Goal: Information Seeking & Learning: Learn about a topic

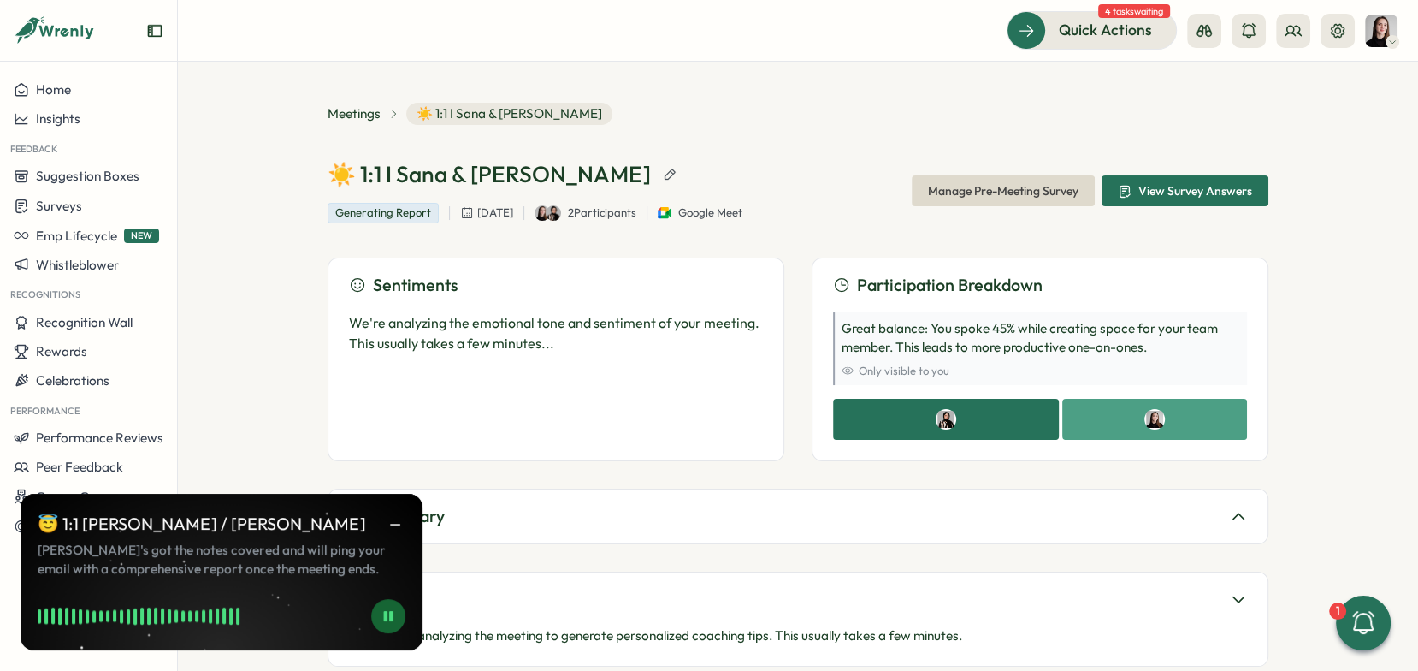
scroll to position [397, 0]
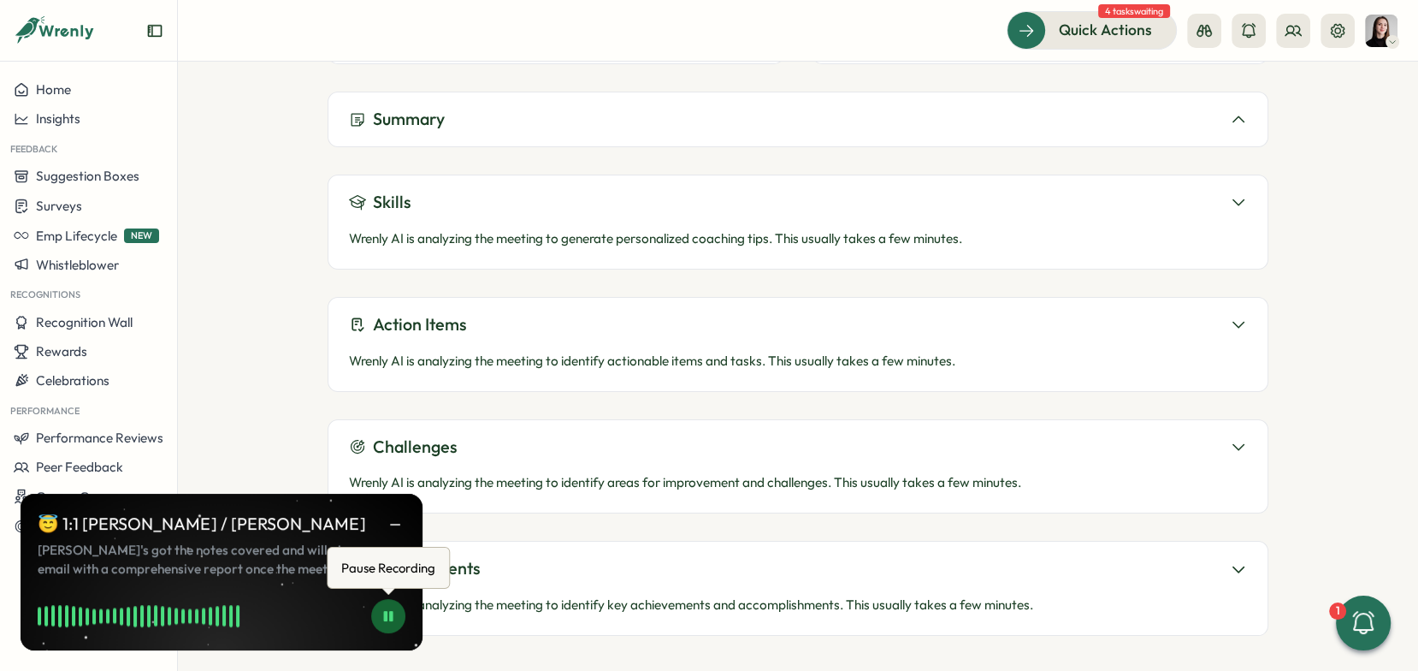
click at [398, 613] on button at bounding box center [388, 616] width 34 height 34
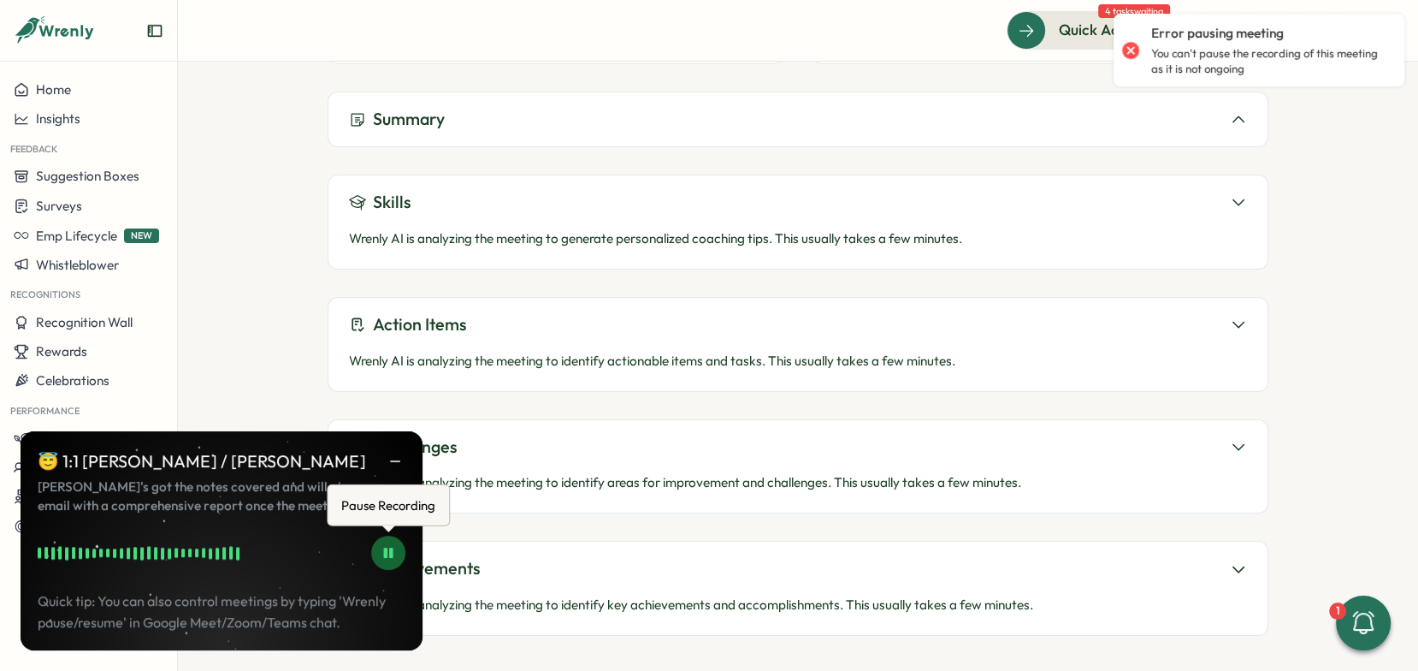
click at [388, 563] on button at bounding box center [388, 553] width 34 height 34
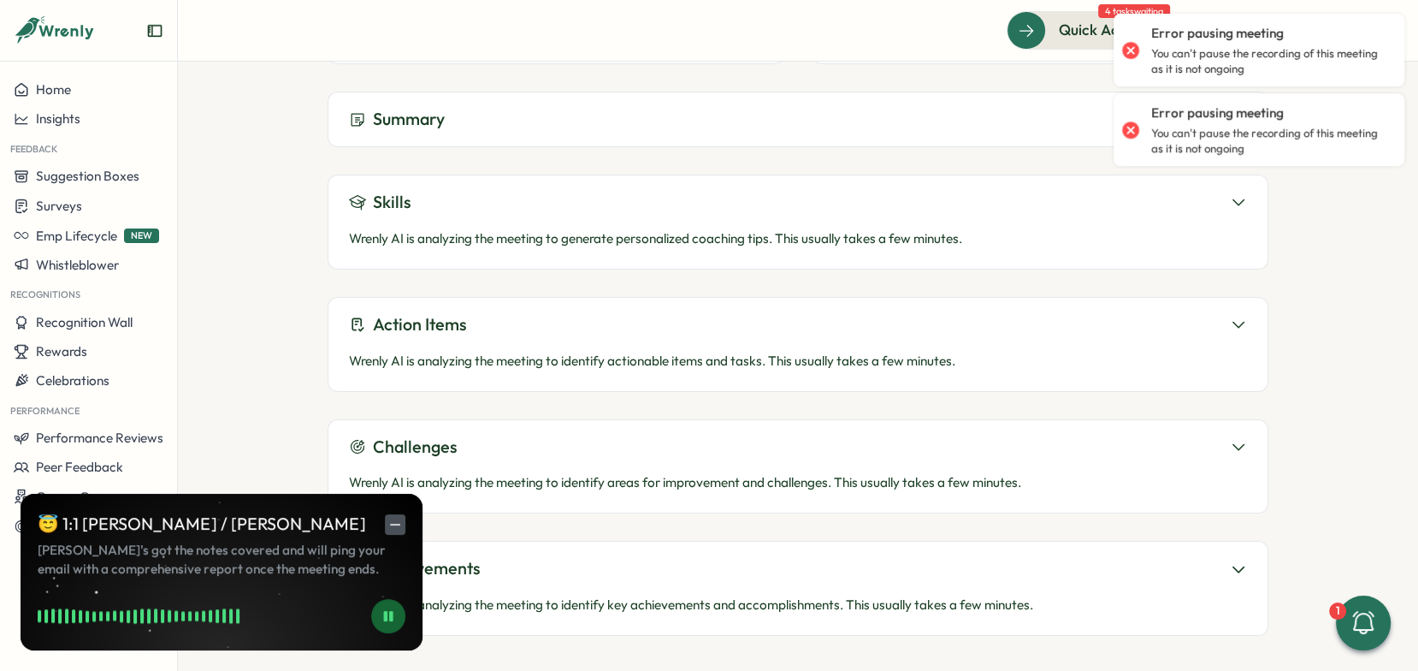
click at [400, 524] on icon "button" at bounding box center [395, 524] width 15 height 15
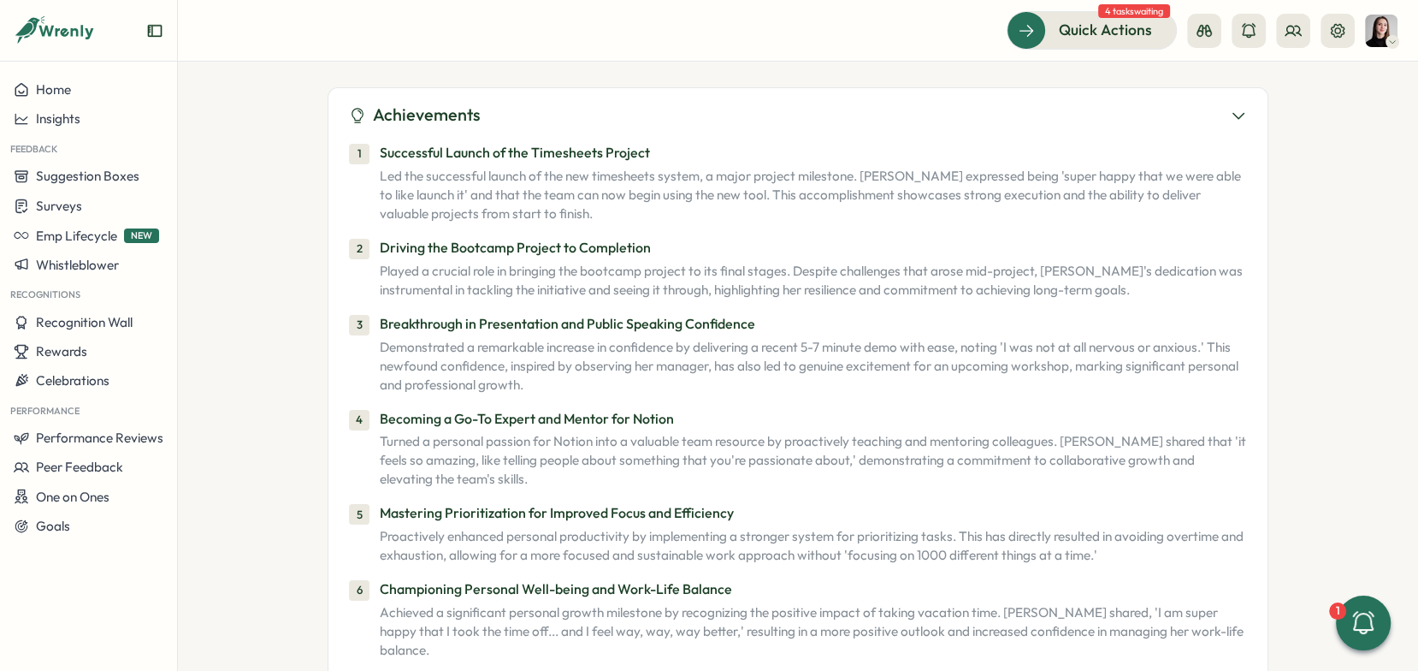
scroll to position [2212, 0]
click at [98, 502] on span "One on Ones" at bounding box center [73, 496] width 74 height 16
click at [228, 473] on div "Meetings" at bounding box center [242, 464] width 134 height 33
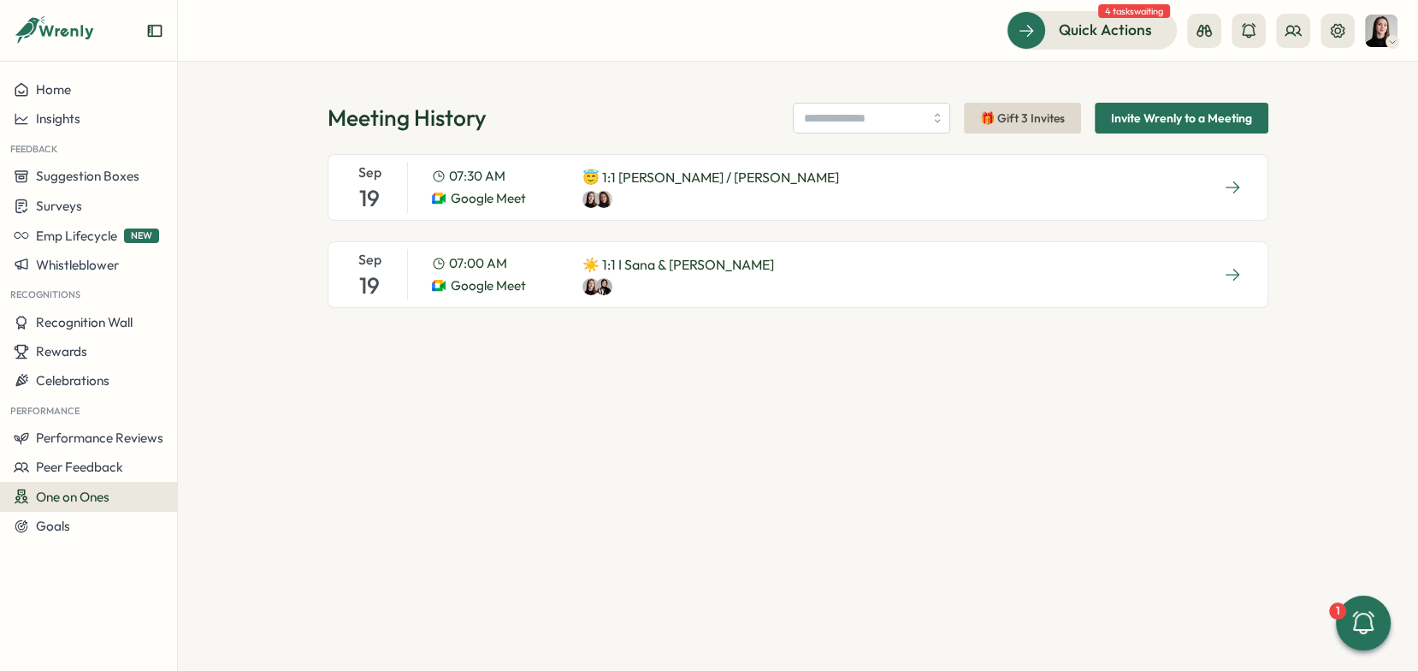
click at [847, 182] on div "[DATE] 07:30 AM Google Meet 😇 1:1 [PERSON_NAME] / [PERSON_NAME]" at bounding box center [798, 187] width 941 height 67
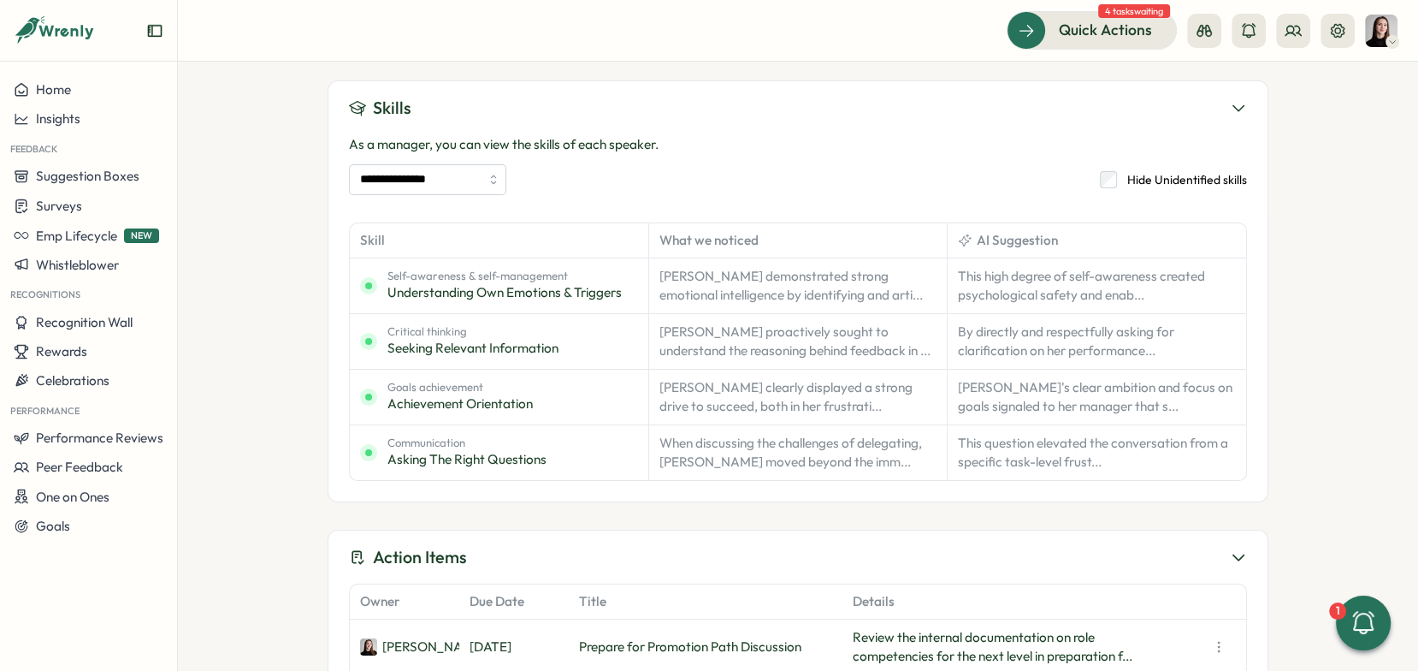
scroll to position [806, 0]
click at [1376, 334] on div "Meetings 😇 1:1 [PERSON_NAME] / [PERSON_NAME] 😇 1:1 [PERSON_NAME] / [PERSON_NAME…" at bounding box center [798, 366] width 1240 height 609
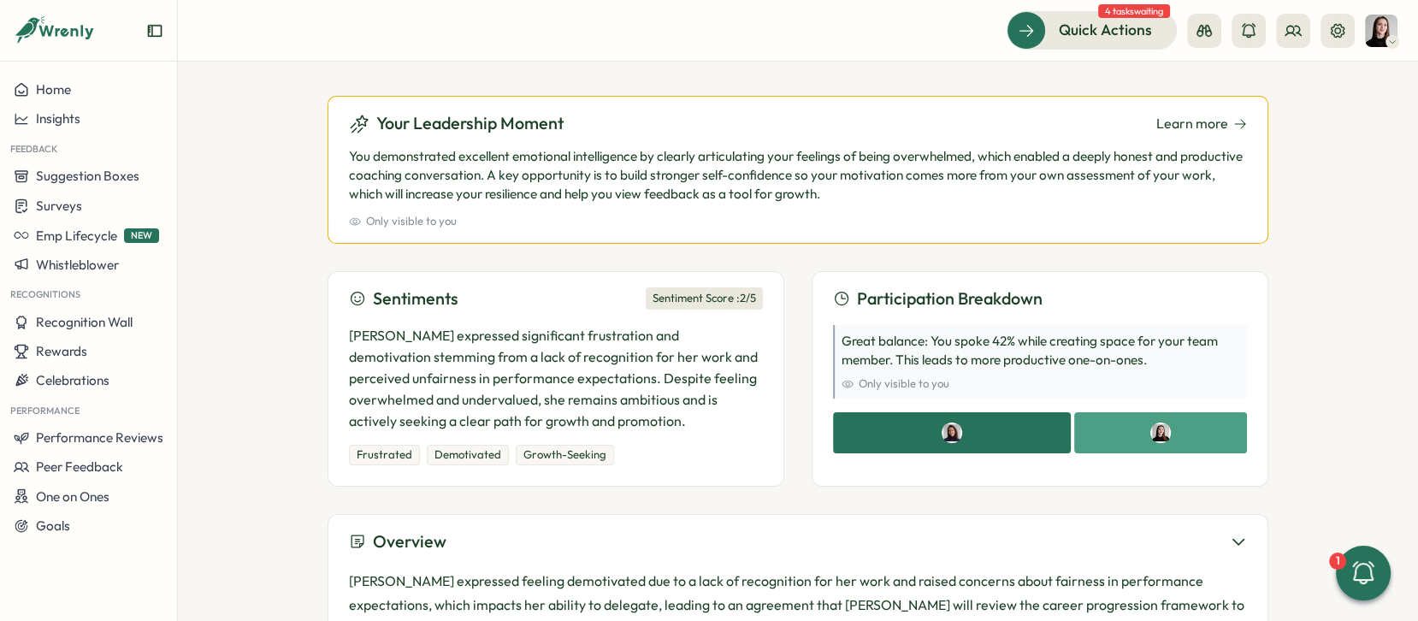
scroll to position [151, 0]
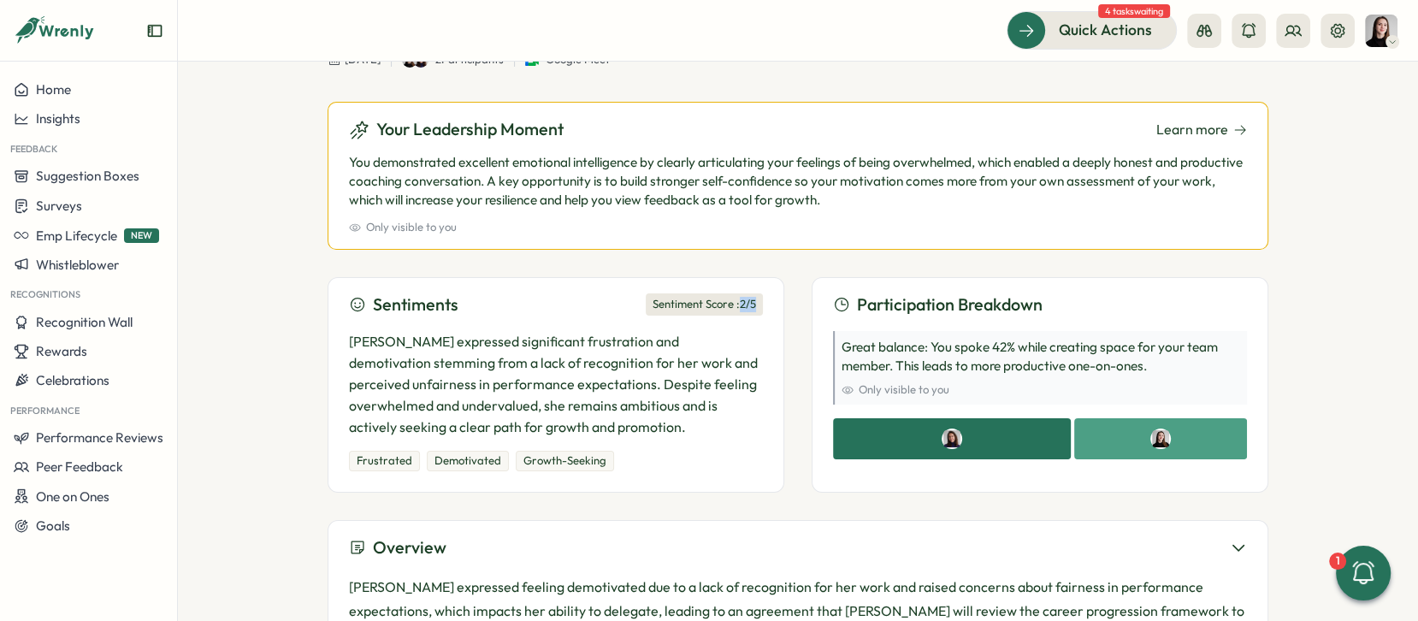
drag, startPoint x: 734, startPoint y: 299, endPoint x: 758, endPoint y: 304, distance: 24.5
click at [757, 304] on div "Sentiment Score : 2 /5" at bounding box center [704, 304] width 117 height 22
click at [766, 311] on div "Sentiments Sentiment Score : 2 /5 [PERSON_NAME] expressed significant frustrati…" at bounding box center [556, 385] width 457 height 216
drag, startPoint x: 732, startPoint y: 304, endPoint x: 767, endPoint y: 307, distance: 35.2
click at [767, 307] on div "Sentiments Sentiment Score : 2 /5 [PERSON_NAME] expressed significant frustrati…" at bounding box center [556, 385] width 457 height 216
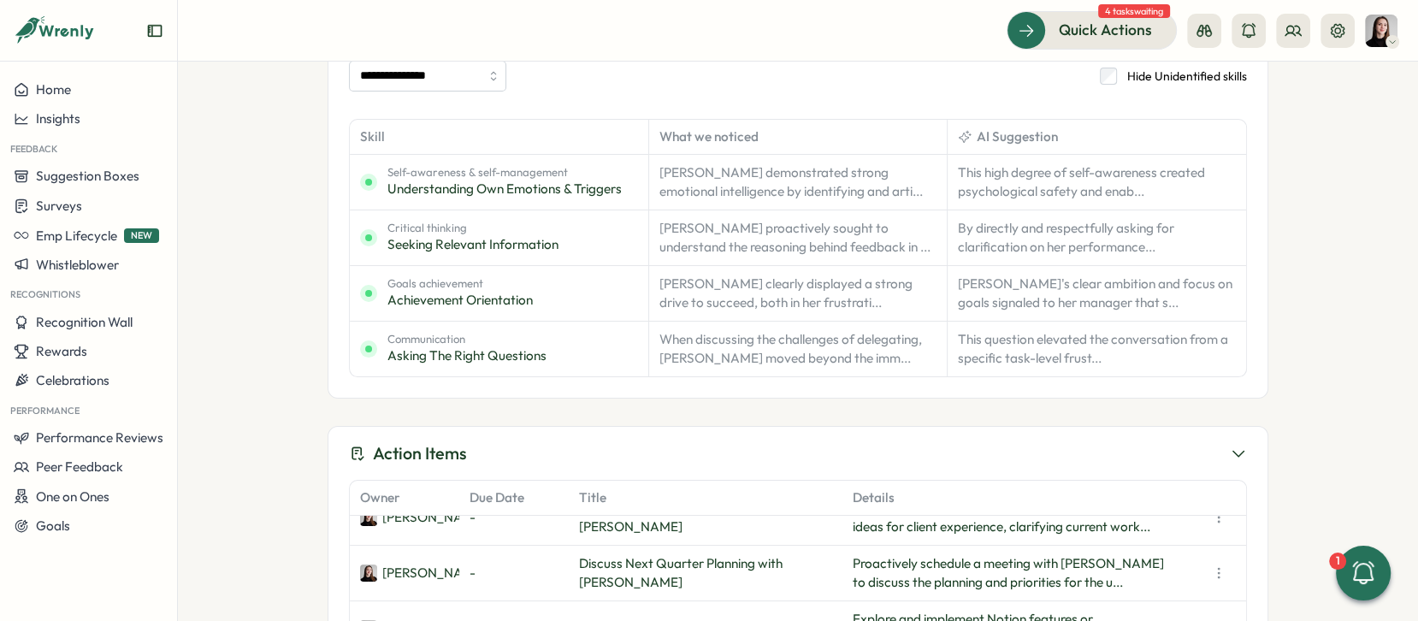
scroll to position [843, 0]
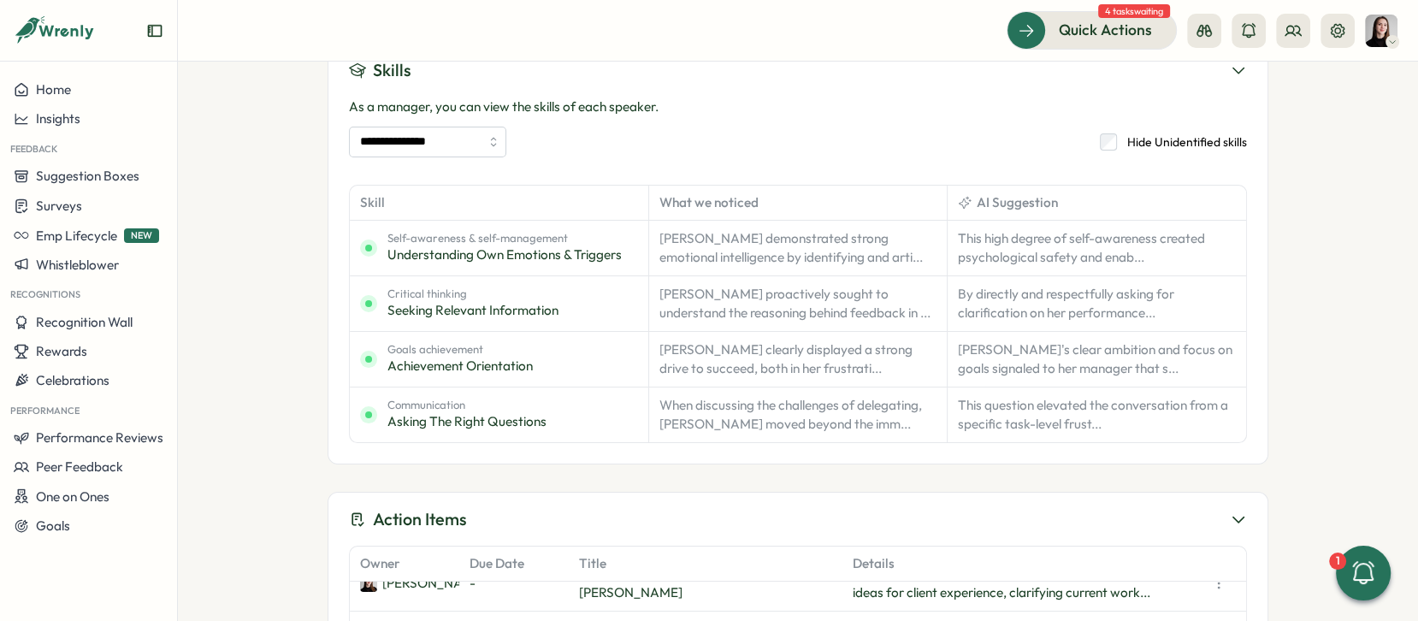
click at [255, 318] on div "Meetings 😇 1:1 [PERSON_NAME] / [PERSON_NAME] 😇 1:1 [PERSON_NAME] / [PERSON_NAME…" at bounding box center [798, 341] width 1240 height 559
click at [295, 376] on div "Meetings 😇 1:1 [PERSON_NAME] / [PERSON_NAME] 😇 1:1 [PERSON_NAME] / [PERSON_NAME…" at bounding box center [798, 341] width 1240 height 559
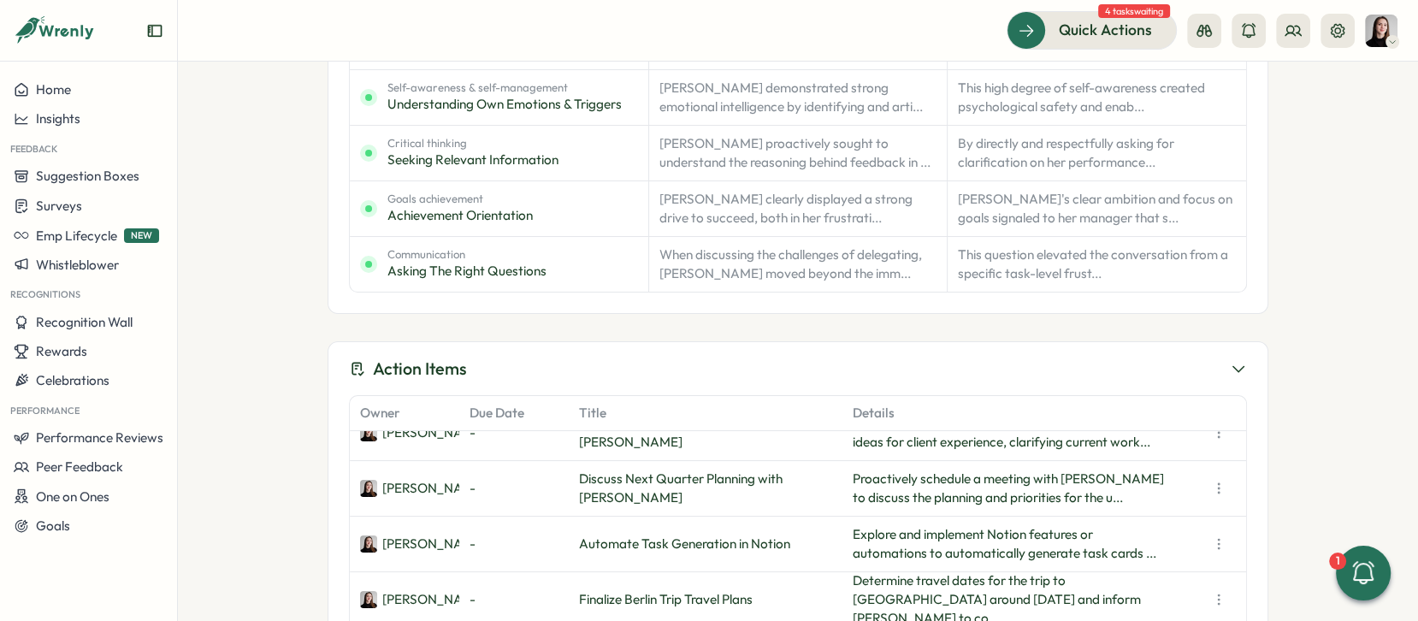
scroll to position [779, 0]
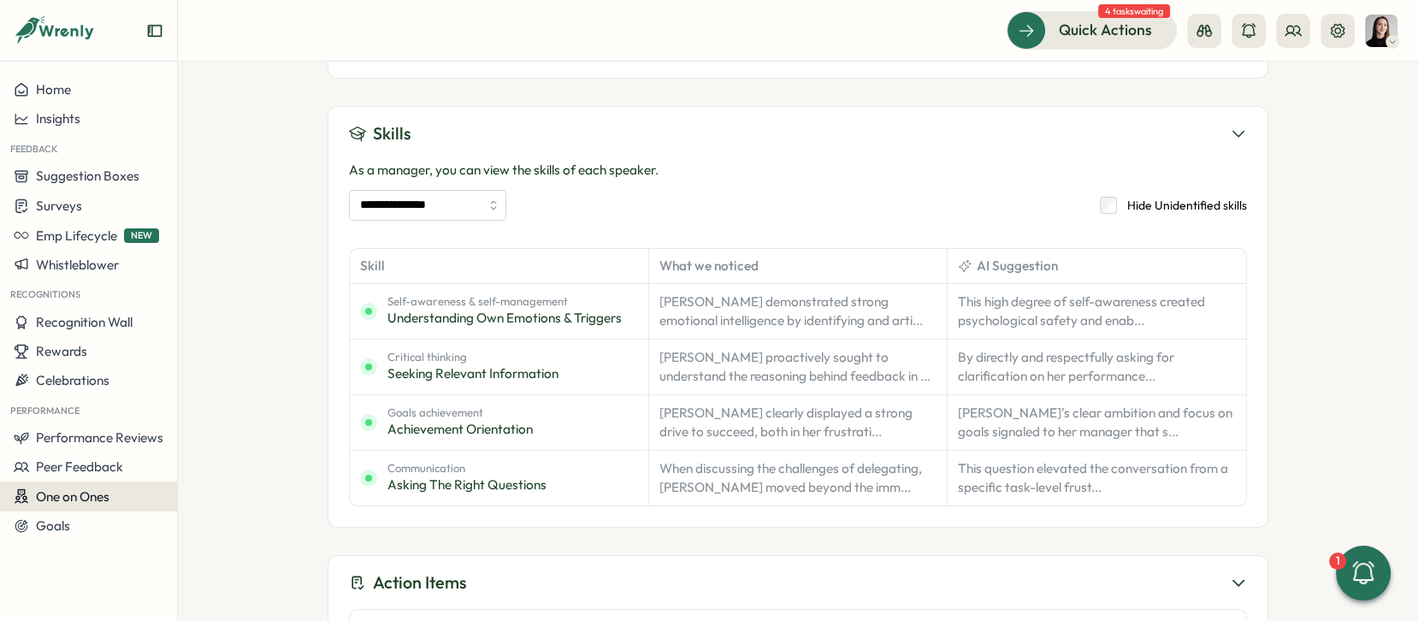
click at [102, 488] on span "One on Ones" at bounding box center [73, 496] width 74 height 16
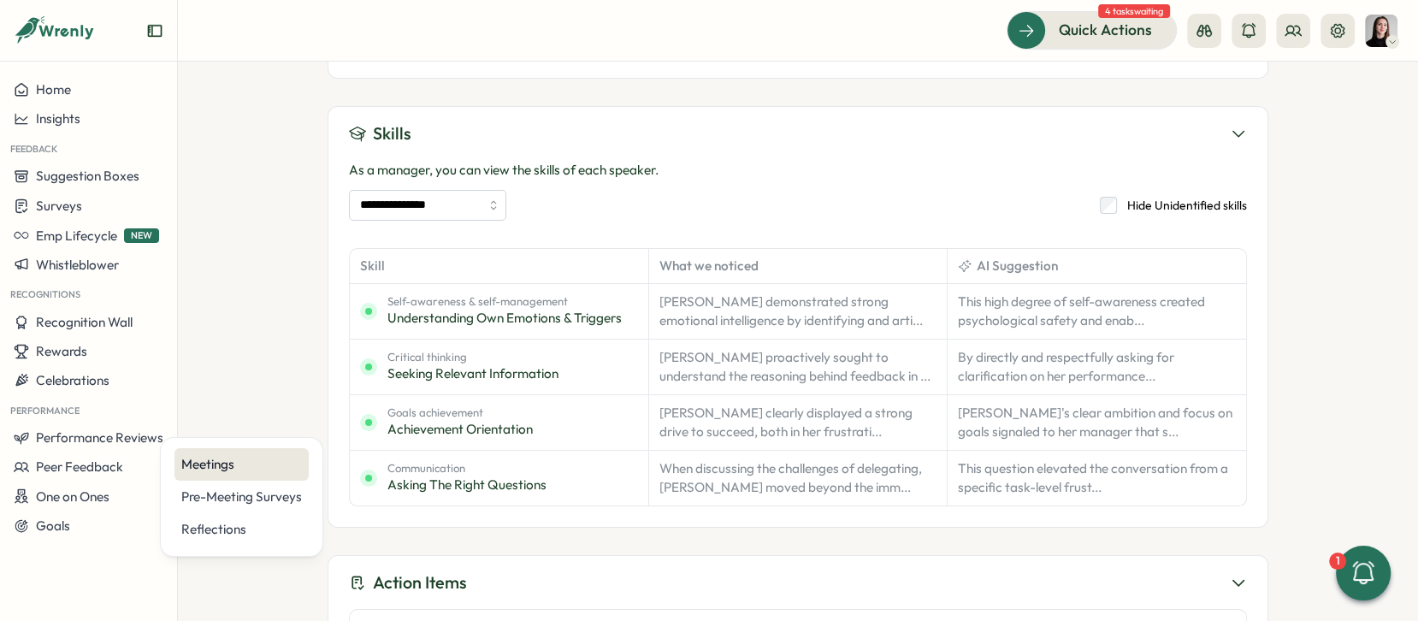
click at [225, 470] on div "Meetings" at bounding box center [241, 464] width 121 height 19
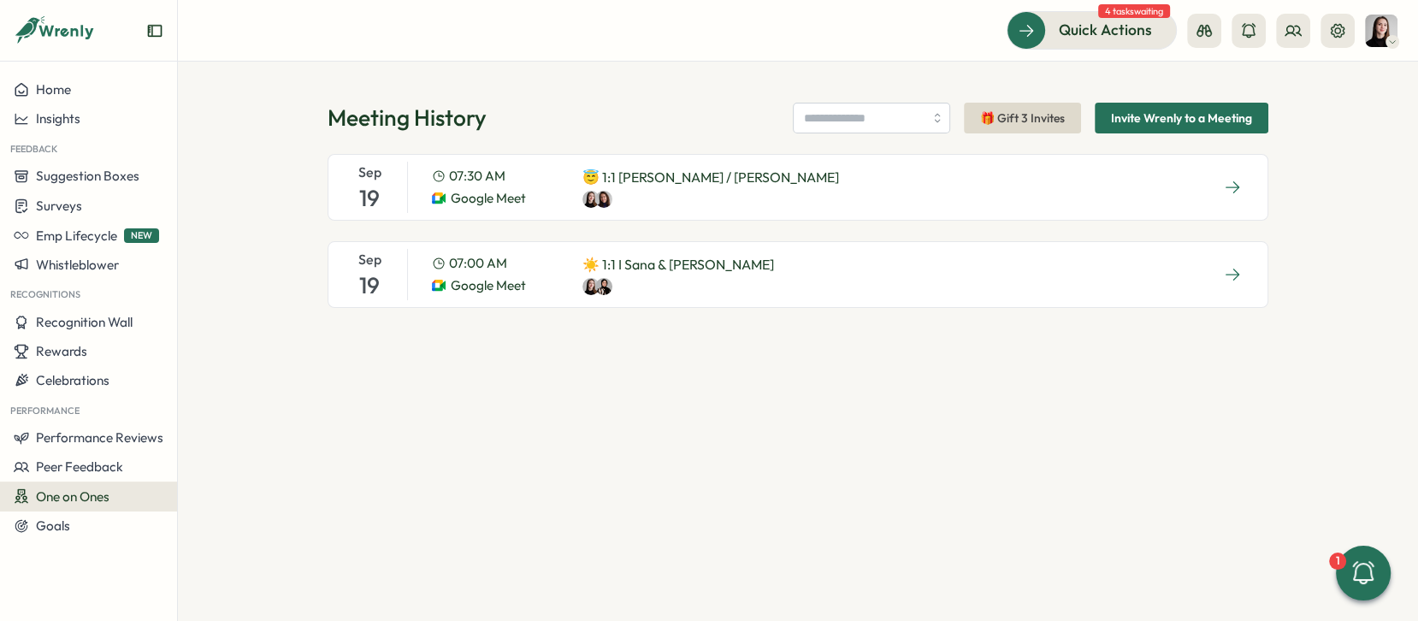
click at [546, 288] on div "Google Meet" at bounding box center [493, 285] width 123 height 19
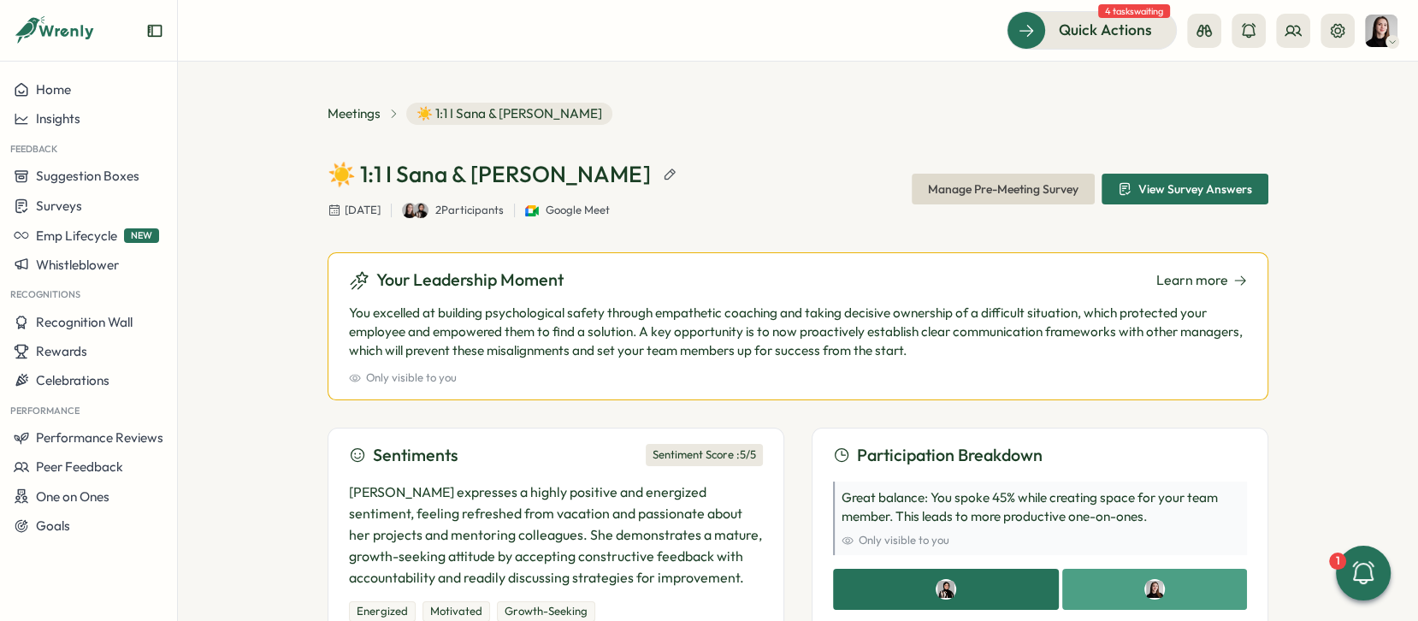
scroll to position [3, 0]
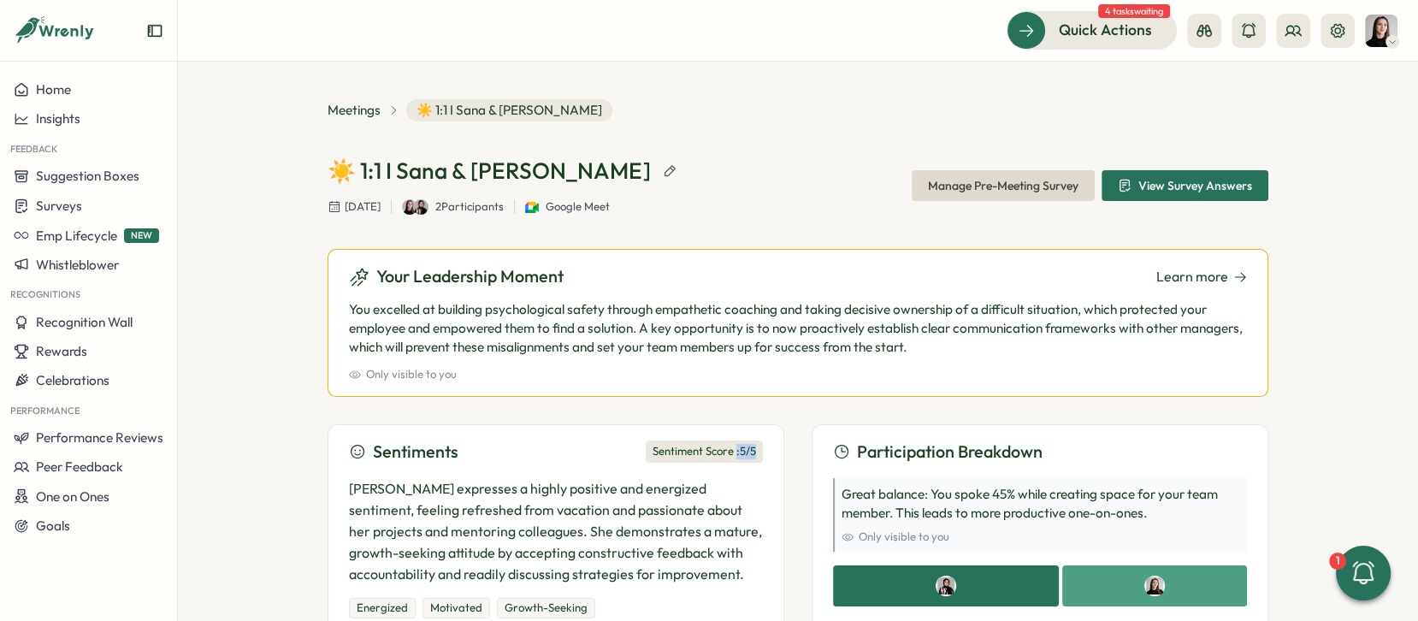
drag, startPoint x: 731, startPoint y: 455, endPoint x: 767, endPoint y: 449, distance: 37.3
click at [767, 449] on div "Sentiments Sentiment Score : 5 /5 [PERSON_NAME] expresses a highly positive and…" at bounding box center [556, 532] width 457 height 216
click at [314, 257] on div "Meetings ☀️ 1:1 I Sana & [PERSON_NAME] ☀️ 1:1 I [PERSON_NAME] & [PERSON_NAME] […" at bounding box center [798, 341] width 1240 height 559
click at [109, 492] on span "One on Ones" at bounding box center [73, 496] width 74 height 16
click at [235, 471] on div "Meetings" at bounding box center [241, 464] width 121 height 19
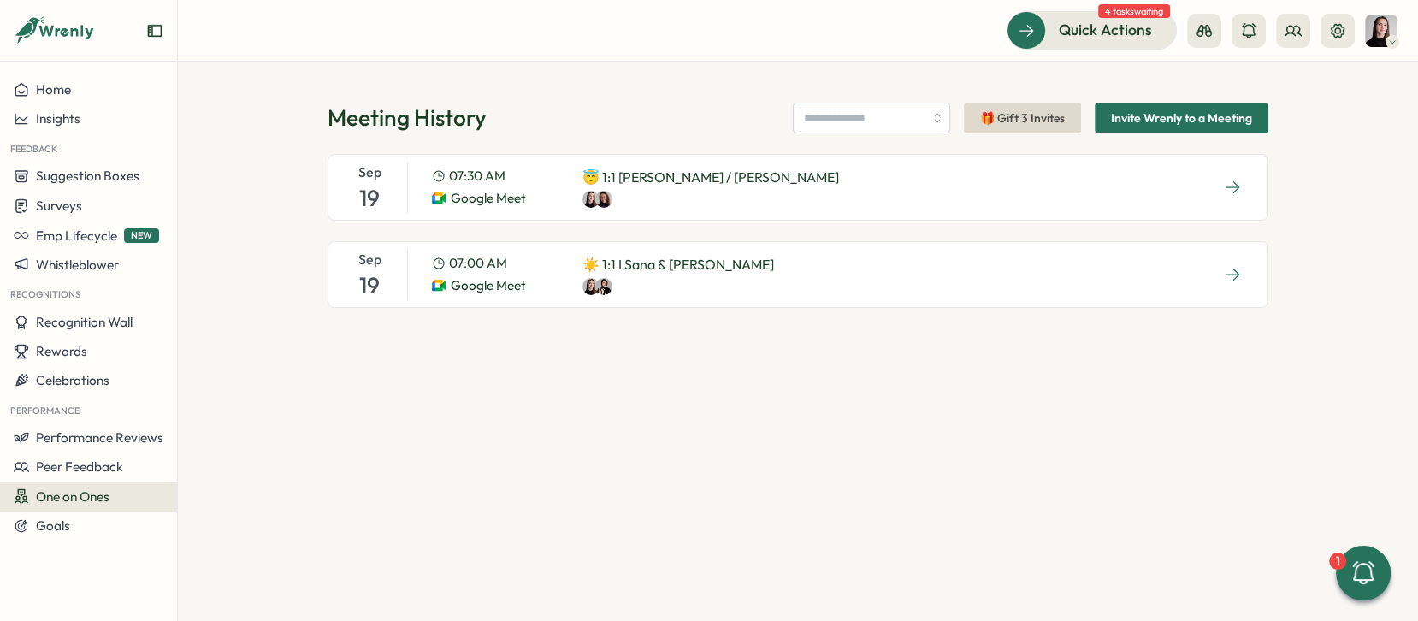
click at [880, 184] on div "[DATE] 07:30 AM Google Meet 😇 1:1 [PERSON_NAME] / [PERSON_NAME]" at bounding box center [798, 187] width 941 height 67
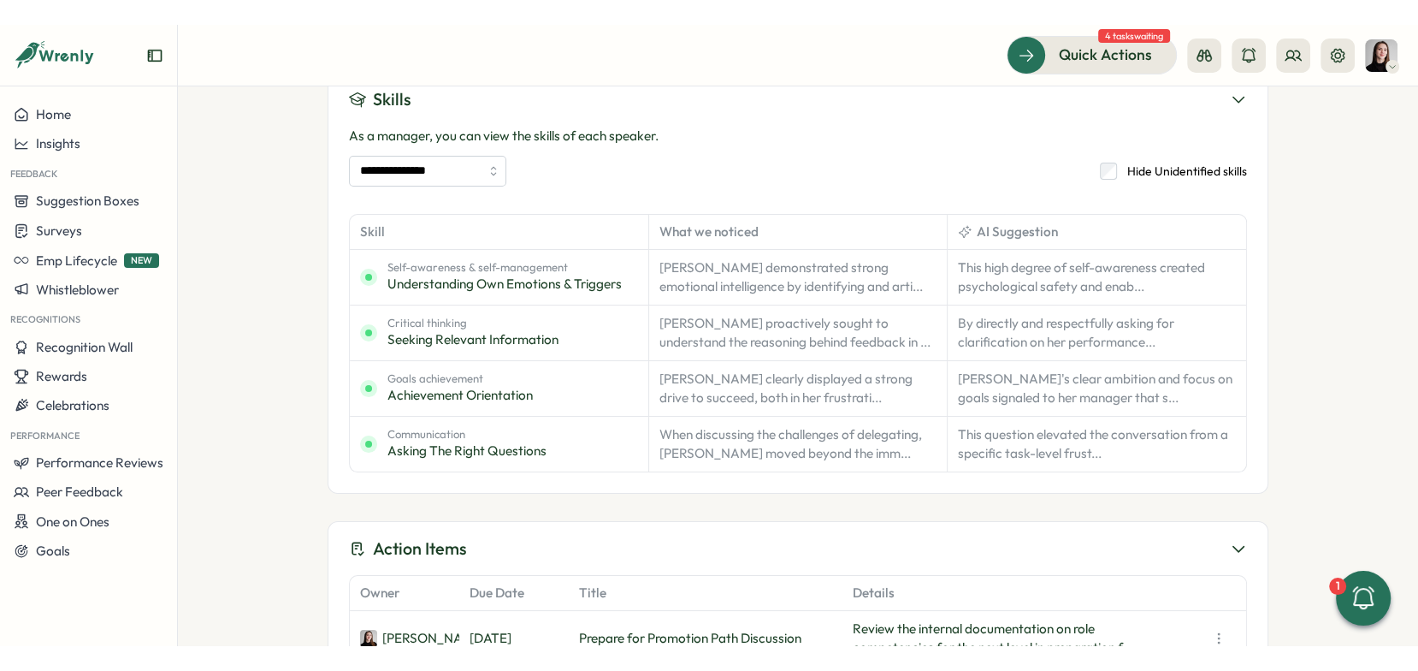
scroll to position [788, 0]
